Goal: Task Accomplishment & Management: Use online tool/utility

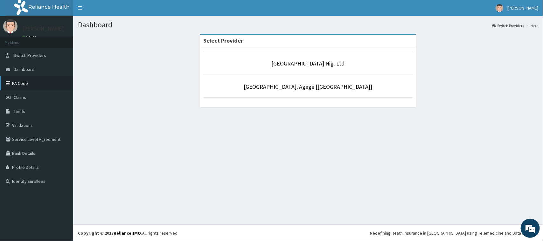
click at [22, 80] on link "PA Code" at bounding box center [36, 83] width 73 height 14
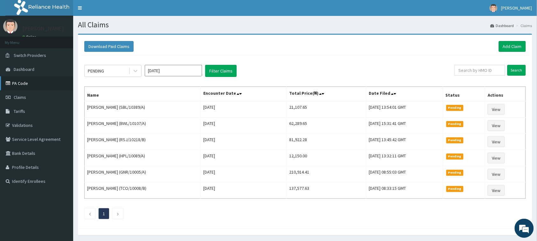
click at [30, 83] on link "PA Code" at bounding box center [36, 83] width 73 height 14
click at [41, 67] on link "Dashboard" at bounding box center [36, 69] width 73 height 14
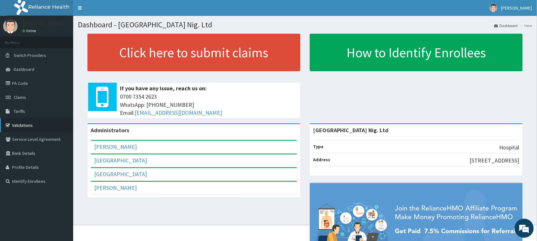
click at [34, 126] on link "Validations" at bounding box center [36, 125] width 73 height 14
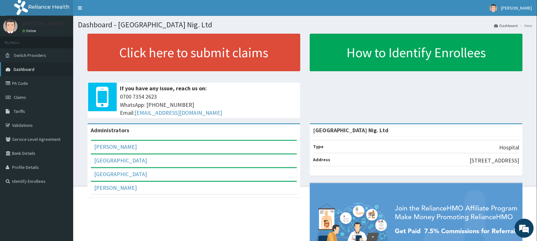
click at [42, 70] on link "Dashboard" at bounding box center [36, 69] width 73 height 14
click at [28, 86] on link "PA Code" at bounding box center [36, 83] width 73 height 14
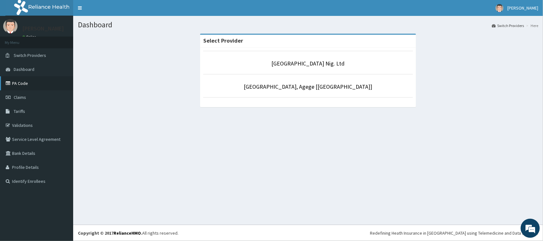
click at [26, 87] on link "PA Code" at bounding box center [36, 83] width 73 height 14
